Goal: Navigation & Orientation: Go to known website

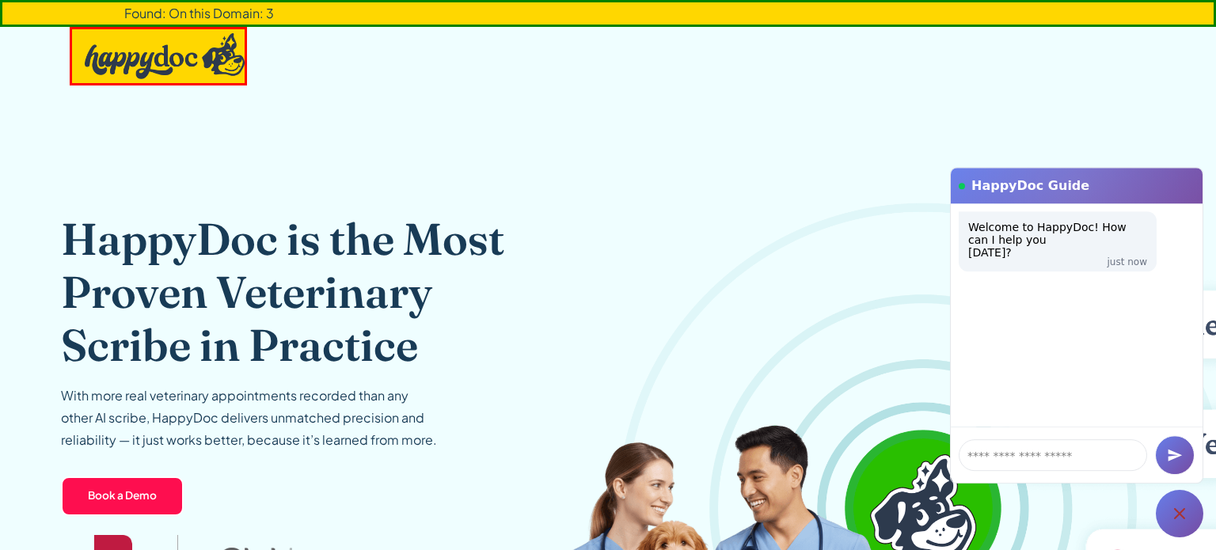
click at [1170, 497] on div at bounding box center [1179, 513] width 47 height 47
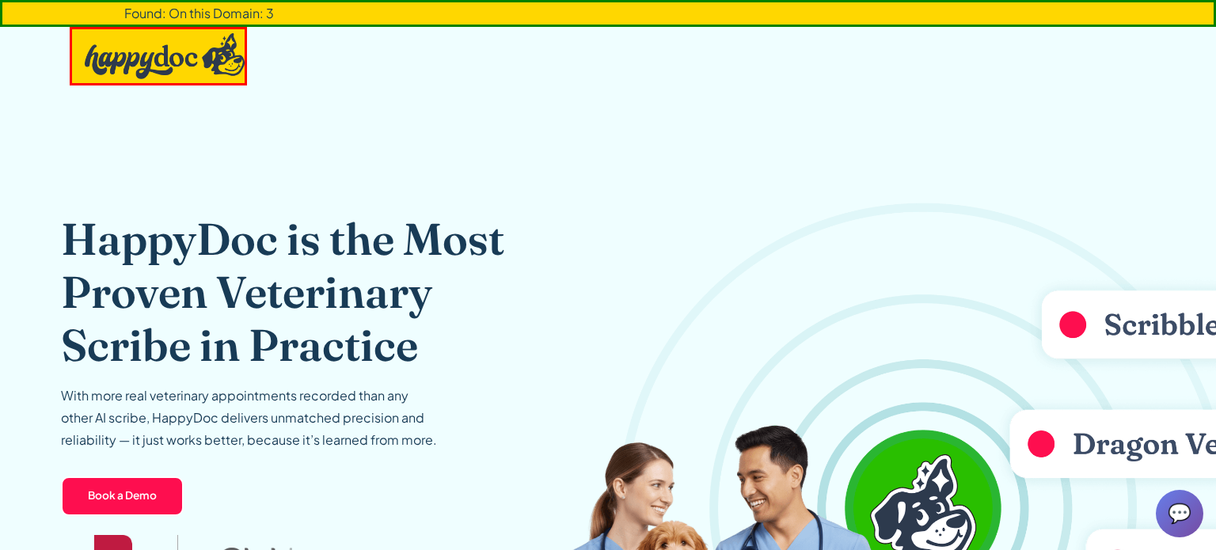
click at [1171, 513] on div "💬" at bounding box center [1179, 513] width 47 height 47
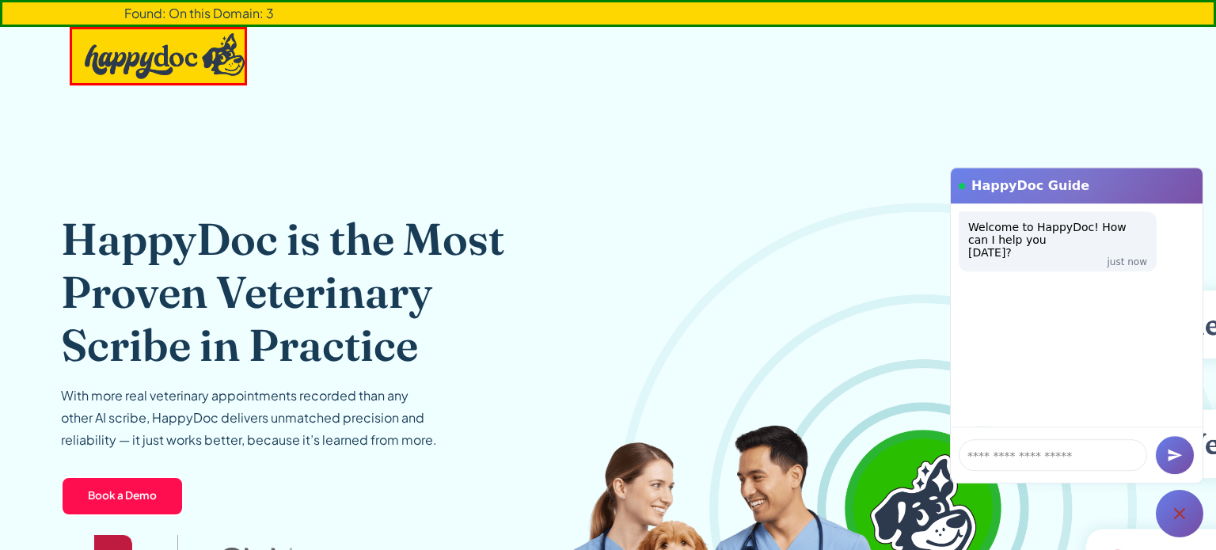
click at [1159, 507] on div at bounding box center [1179, 513] width 47 height 47
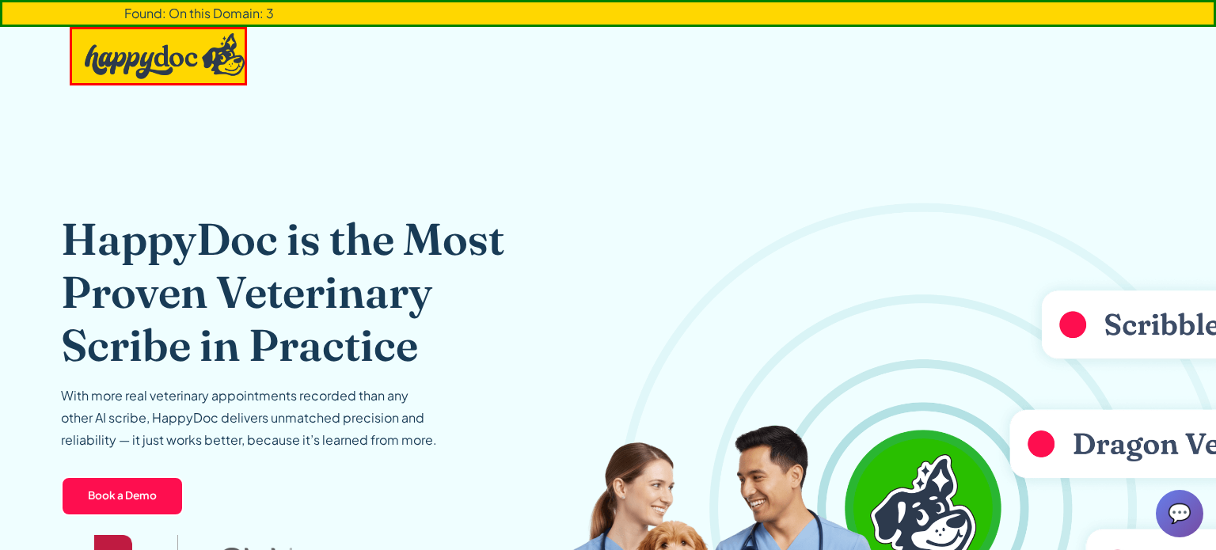
click at [1175, 522] on span "💬" at bounding box center [1179, 513] width 24 height 25
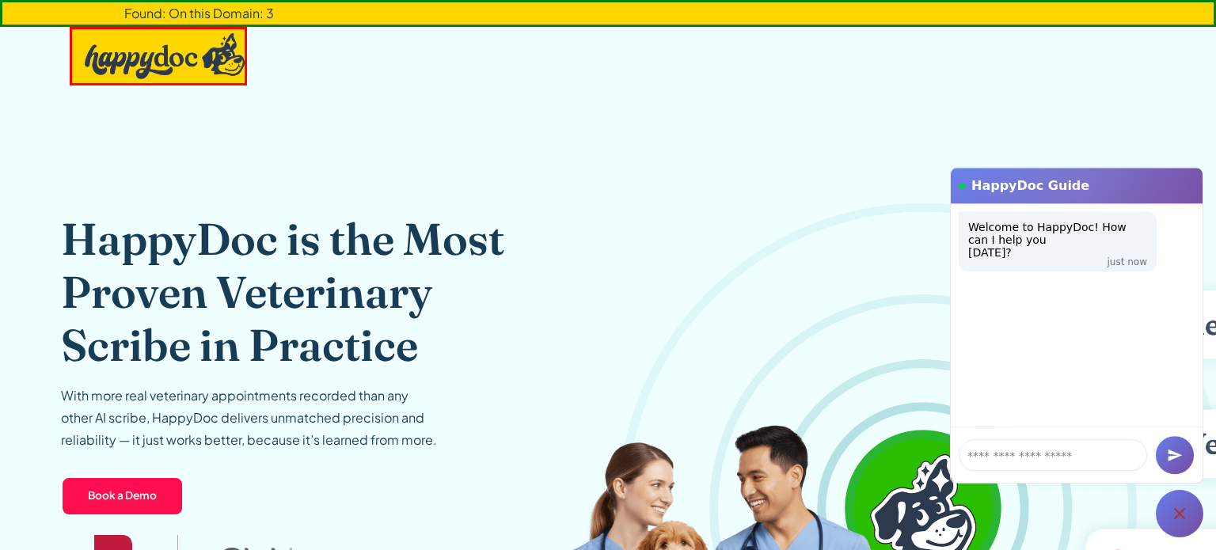
click at [1176, 525] on div at bounding box center [1179, 513] width 47 height 47
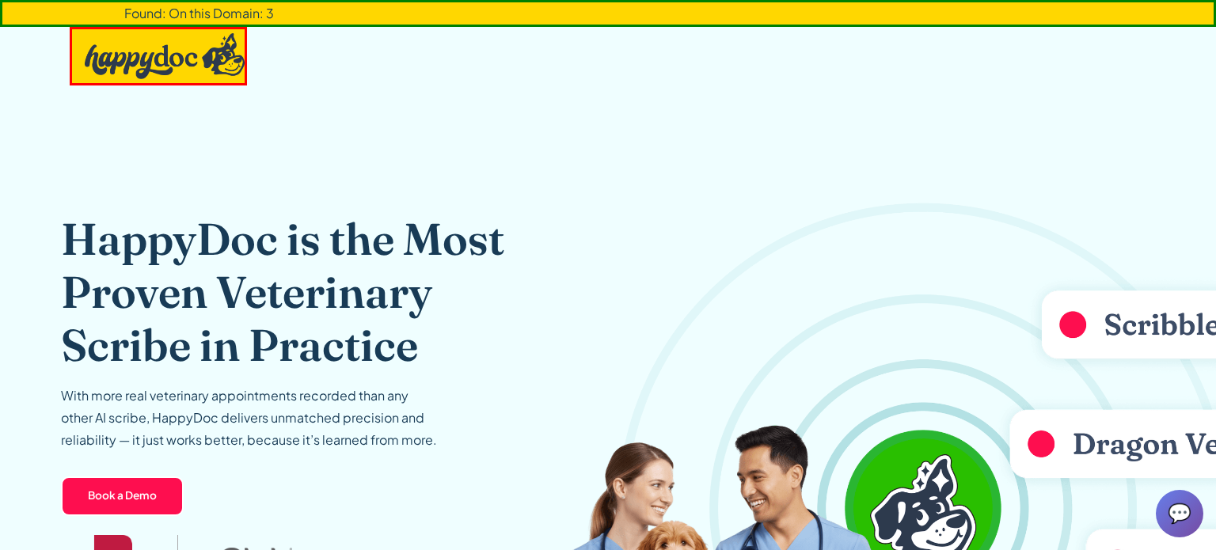
click at [223, 69] on img "home" at bounding box center [165, 56] width 160 height 46
